Goal: Use online tool/utility

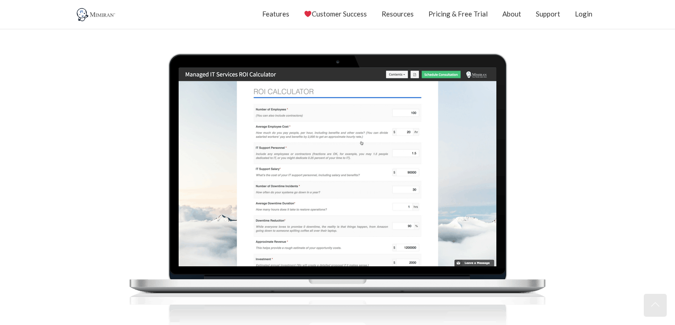
scroll to position [118, 0]
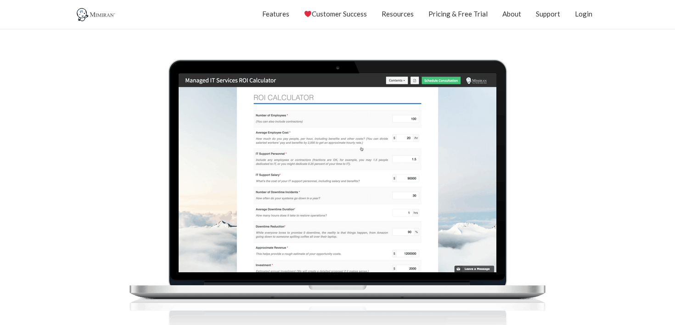
click at [266, 120] on img at bounding box center [337, 191] width 441 height 330
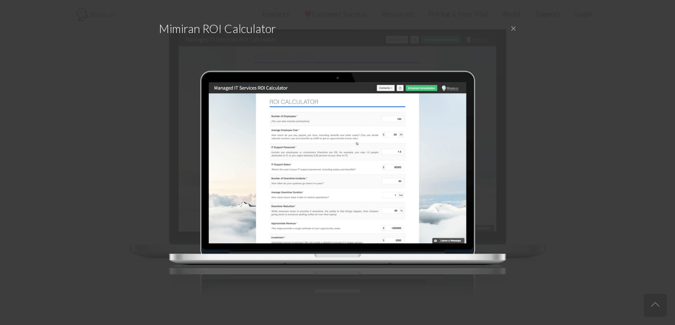
scroll to position [162, 0]
click at [445, 162] on img at bounding box center [337, 178] width 357 height 268
click at [550, 151] on div "× Mimiran ROI Calculator null" at bounding box center [337, 162] width 675 height 325
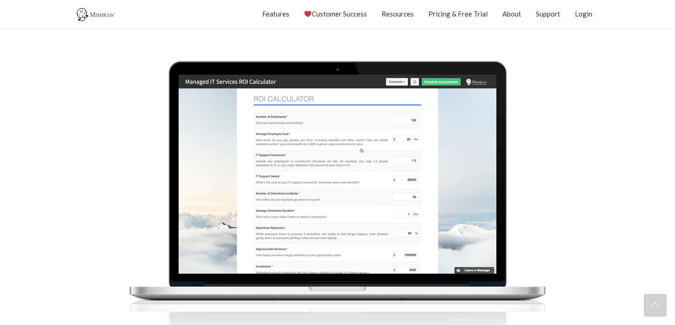
scroll to position [0, 0]
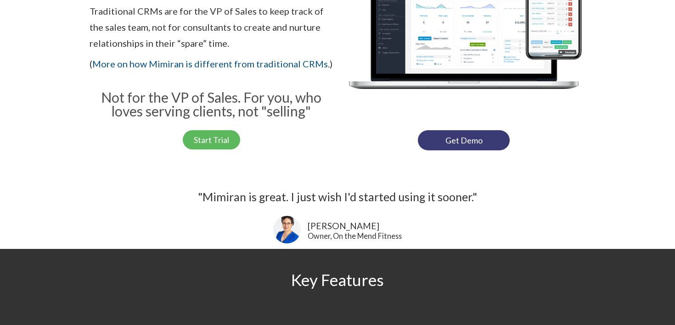
scroll to position [305, 0]
